Goal: Information Seeking & Learning: Learn about a topic

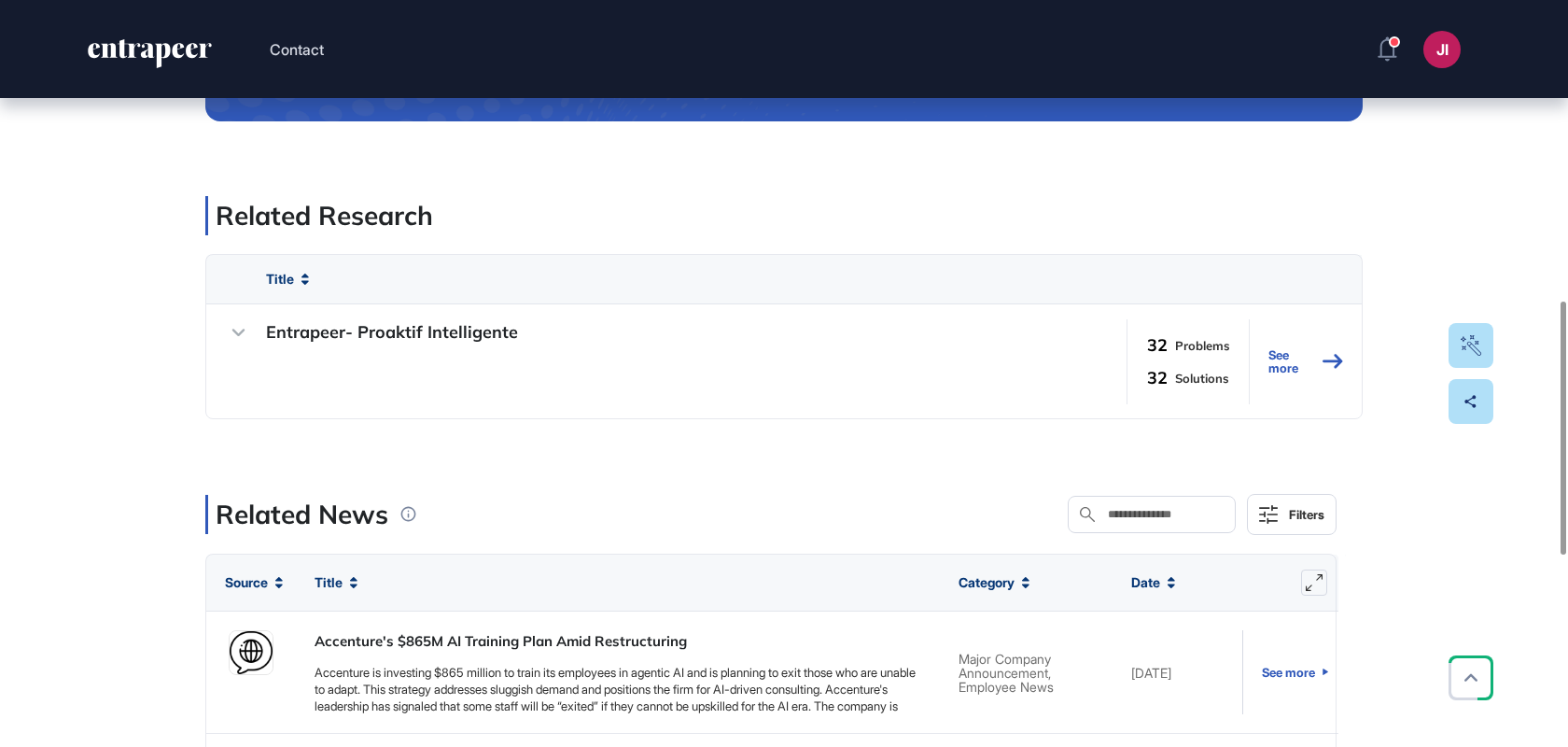
scroll to position [886, 0]
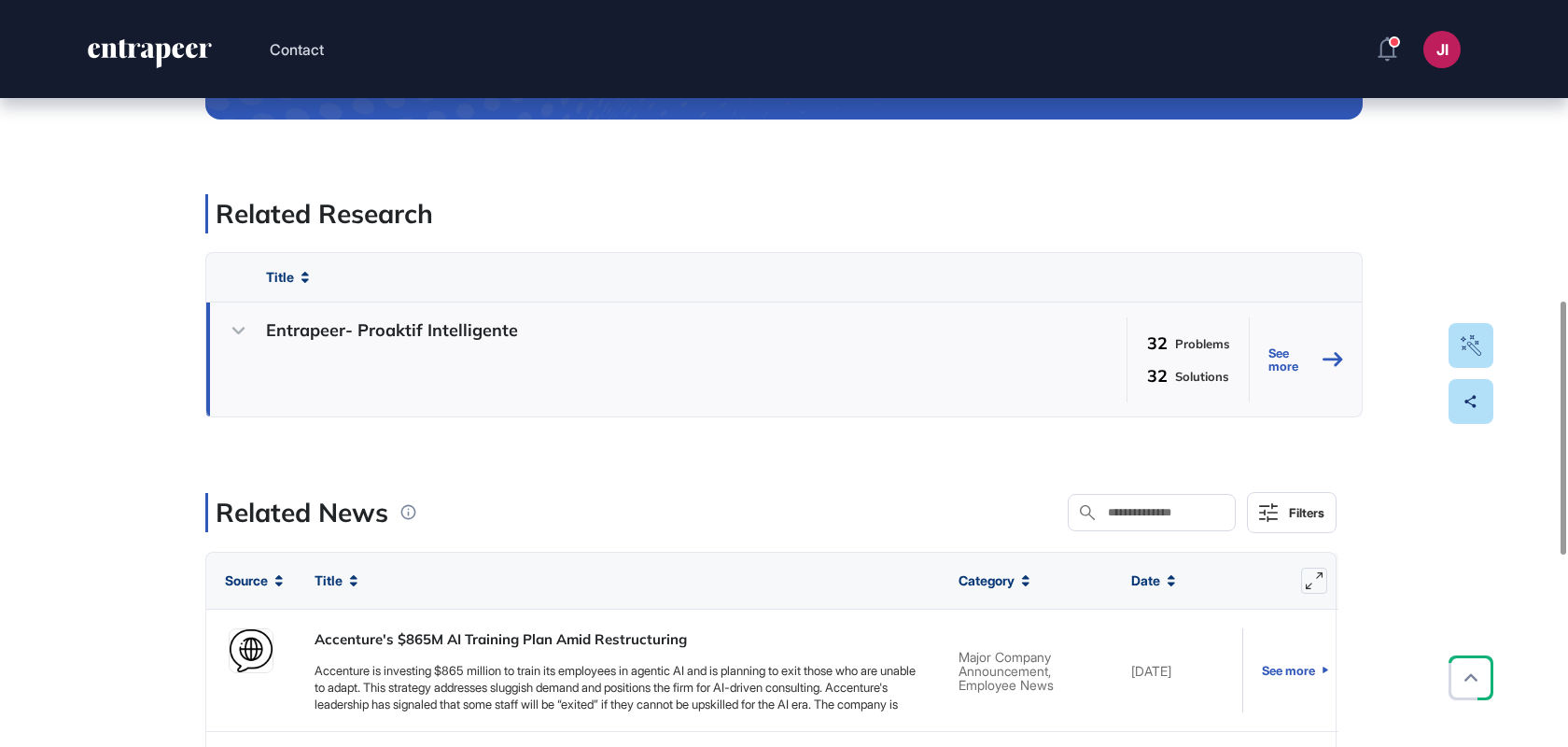
click at [241, 327] on icon at bounding box center [238, 331] width 27 height 27
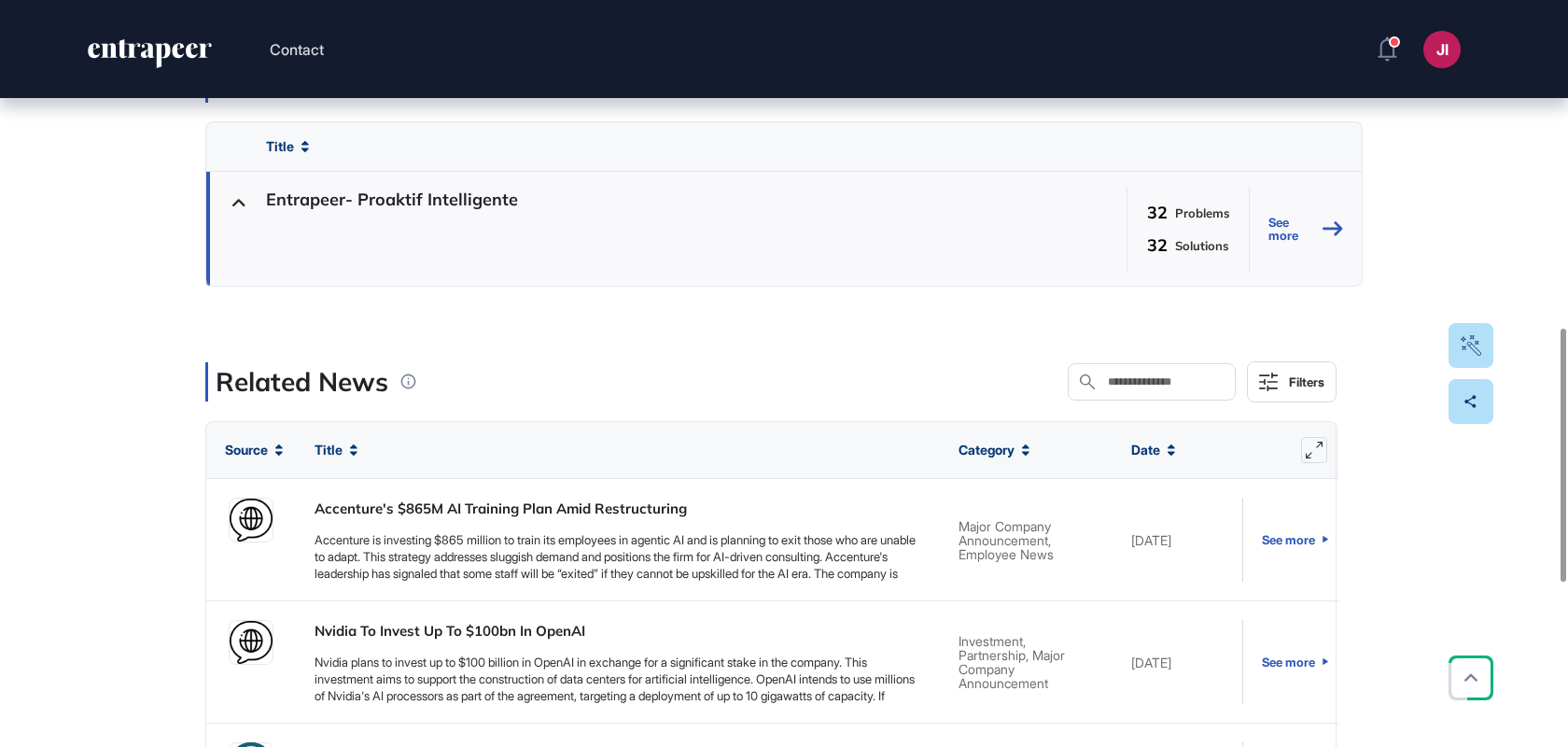
scroll to position [1024, 0]
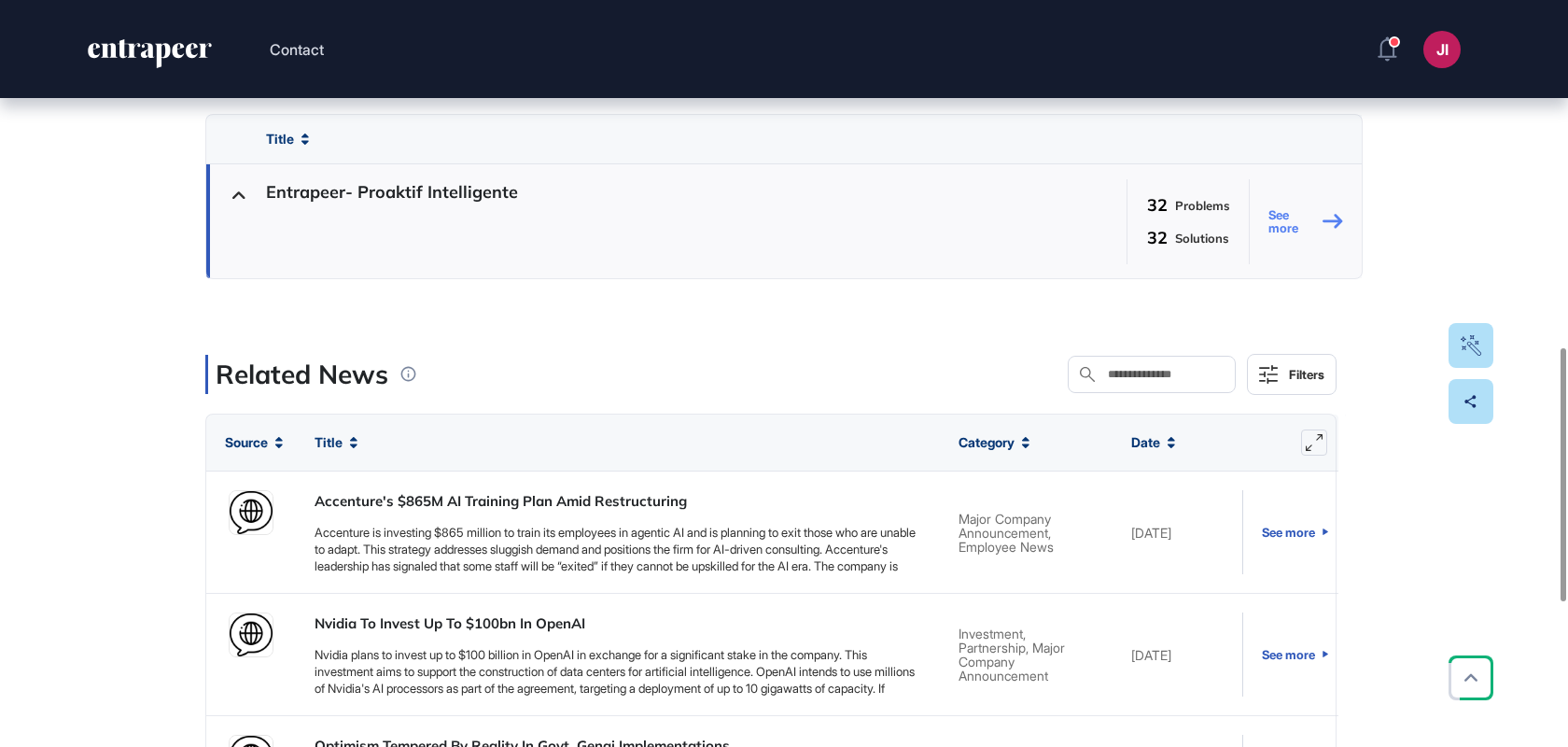
click at [1295, 231] on link "See more" at bounding box center [1306, 221] width 75 height 85
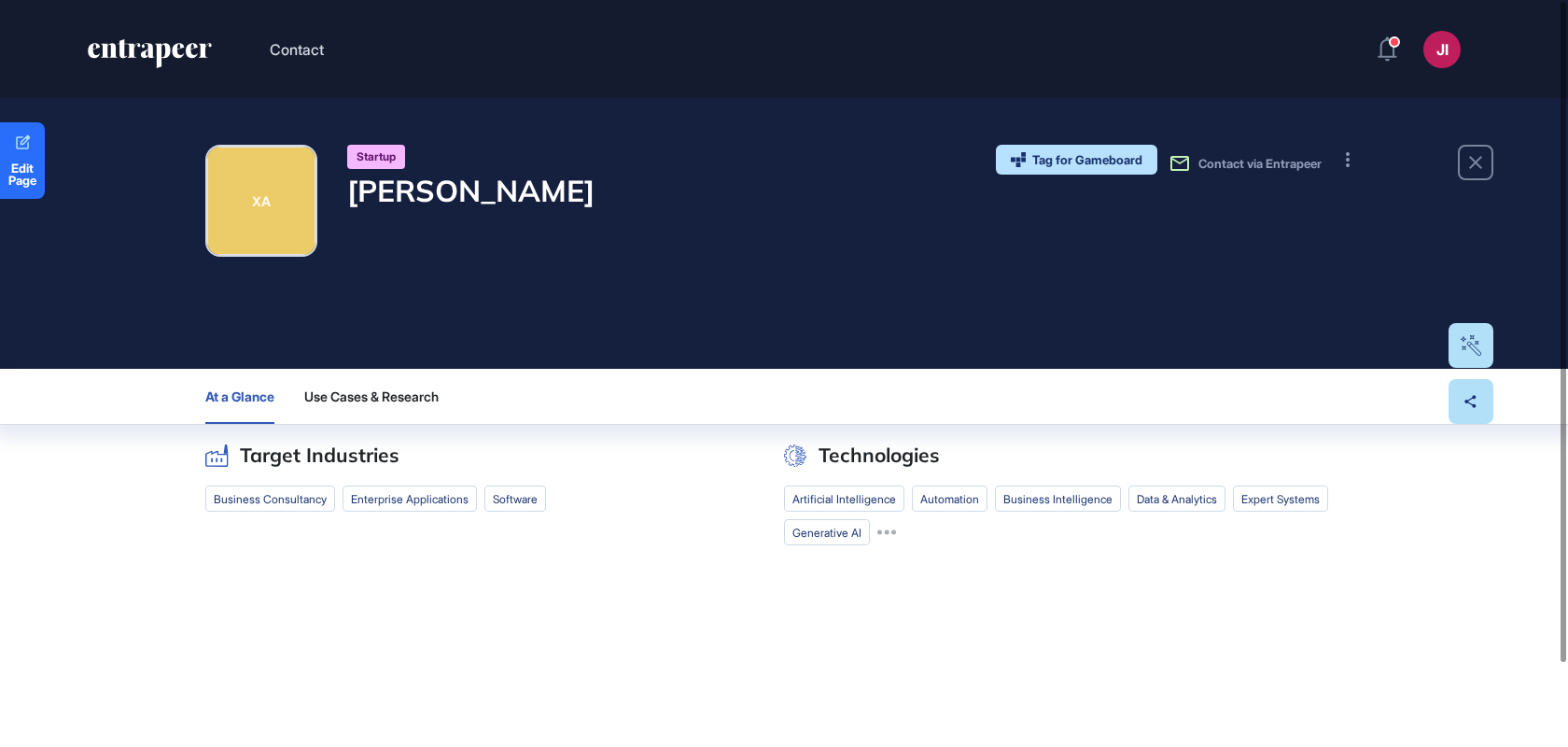
scroll to position [94, 0]
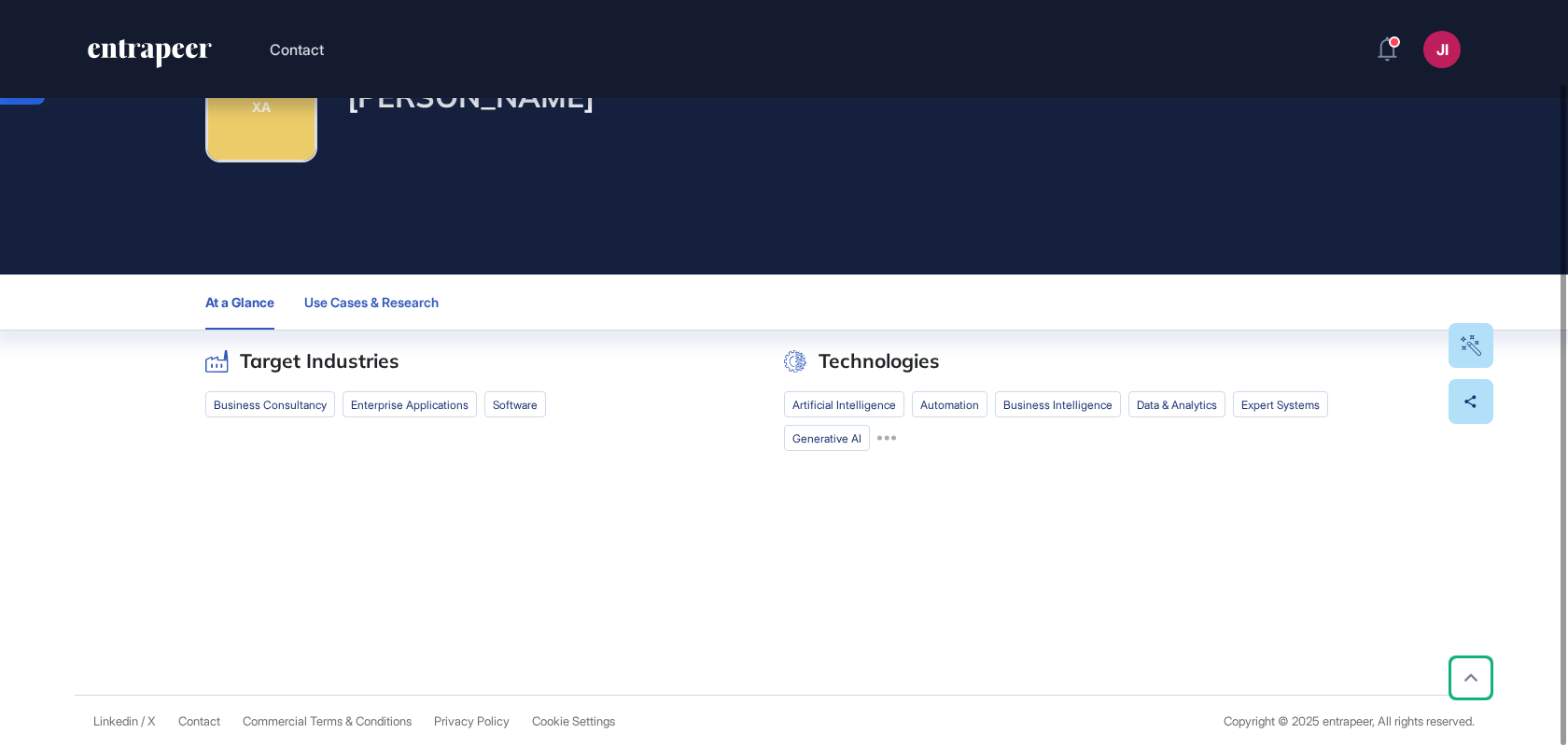
click at [364, 296] on span "Use Cases & Research" at bounding box center [371, 302] width 134 height 15
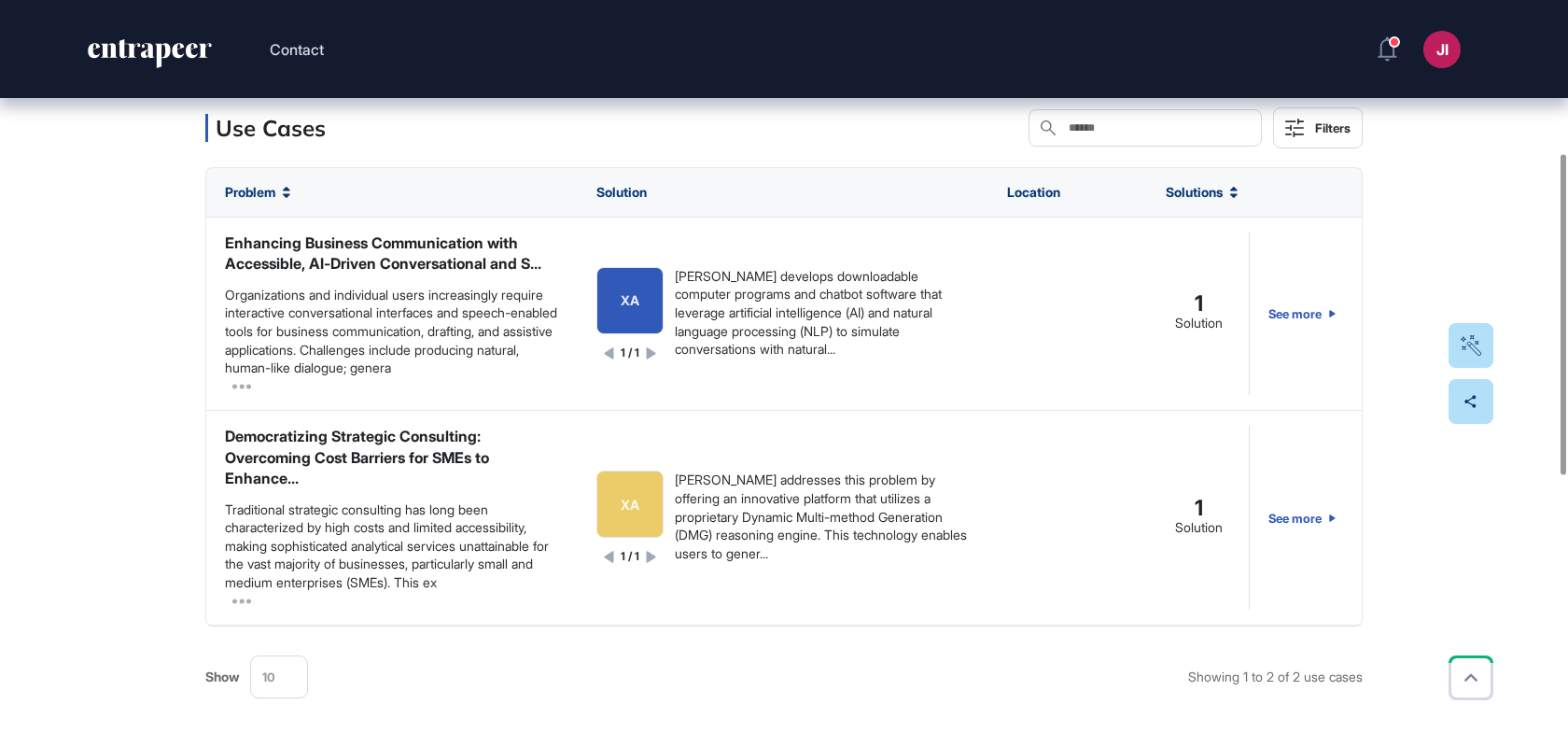
scroll to position [362, 0]
